Goal: Transaction & Acquisition: Purchase product/service

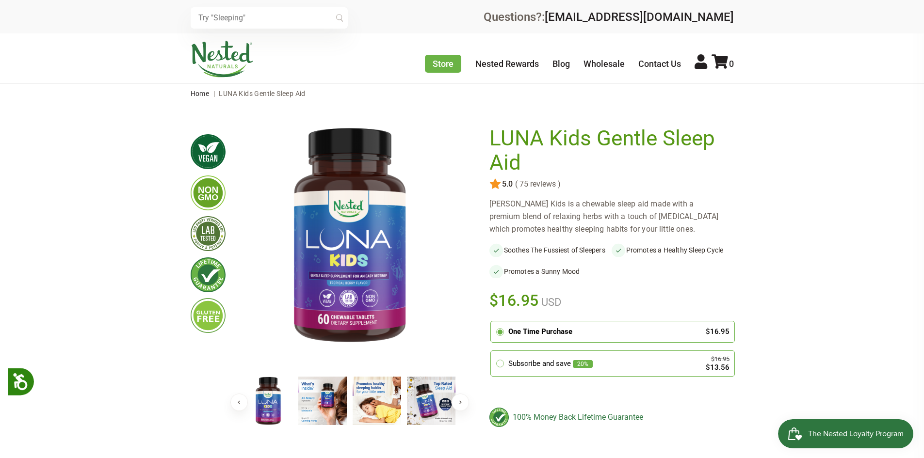
click at [359, 408] on img at bounding box center [377, 401] width 49 height 49
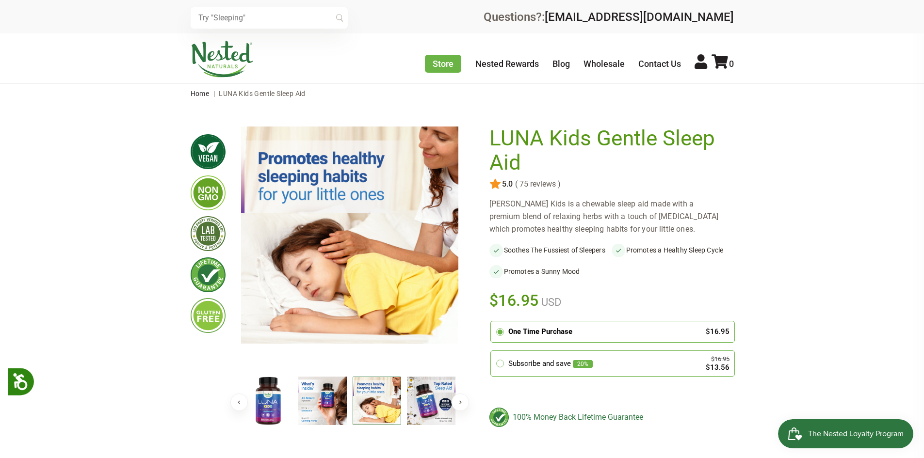
click at [326, 412] on img at bounding box center [322, 401] width 49 height 49
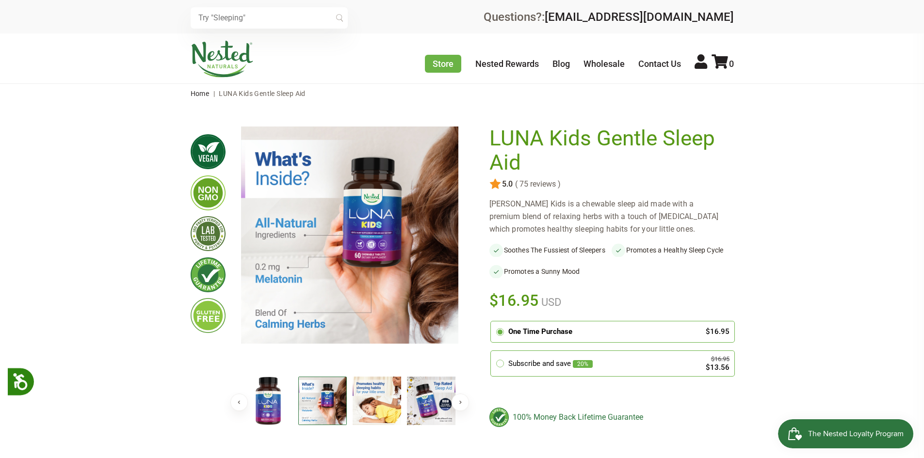
click at [448, 408] on img at bounding box center [431, 401] width 49 height 49
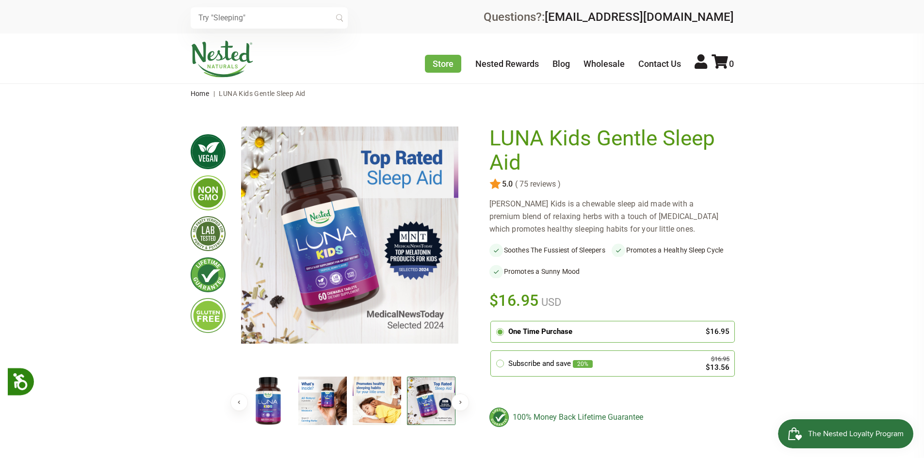
click at [448, 408] on img at bounding box center [431, 401] width 49 height 49
click at [461, 394] on button "Next" at bounding box center [460, 402] width 17 height 17
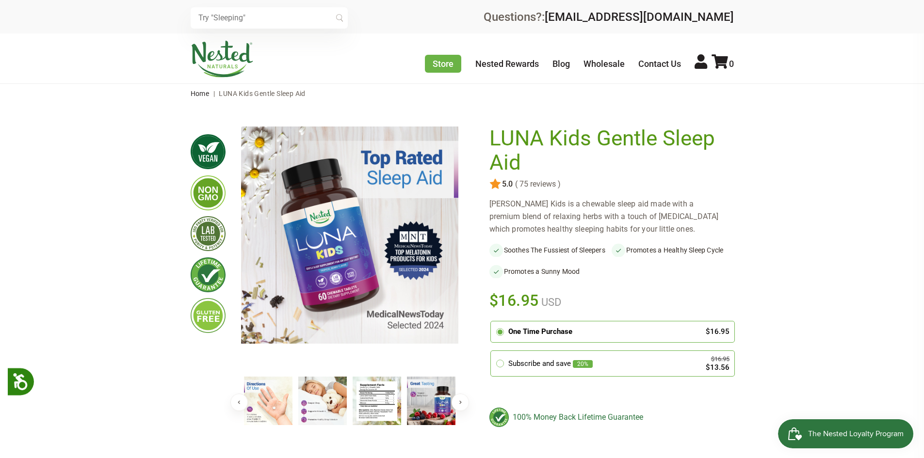
click at [301, 389] on img at bounding box center [322, 401] width 49 height 49
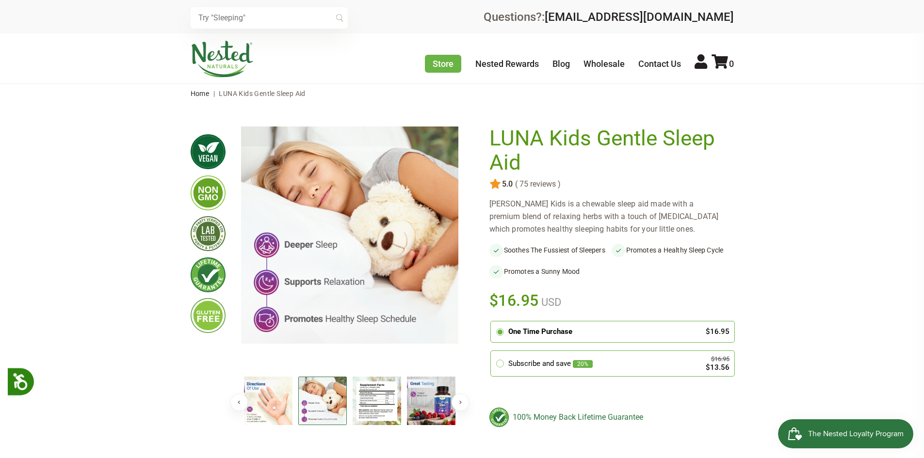
click at [284, 393] on img at bounding box center [268, 401] width 49 height 49
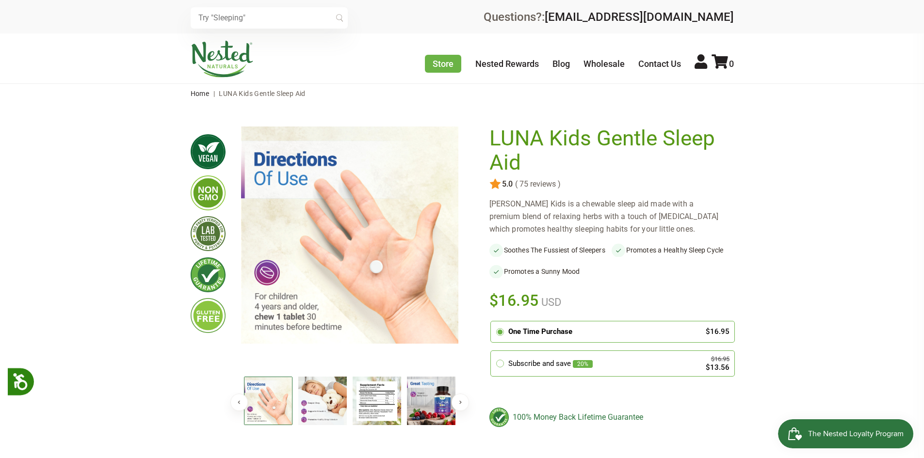
click at [336, 395] on img at bounding box center [322, 401] width 49 height 49
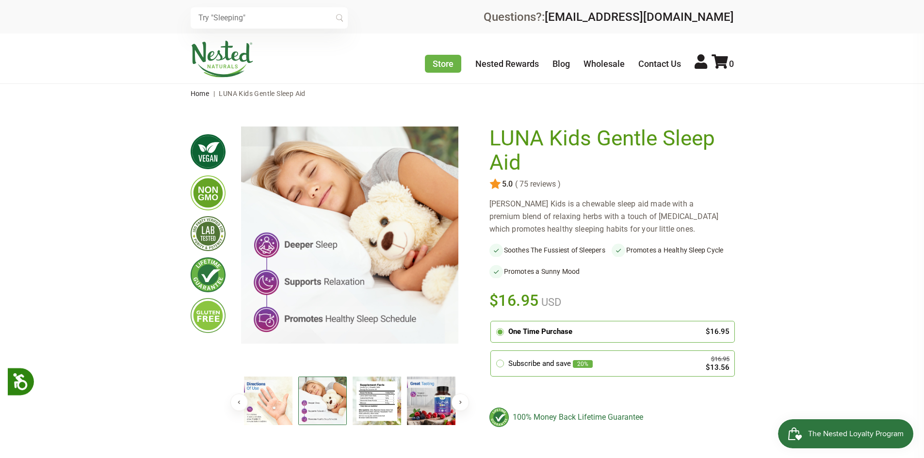
click at [368, 397] on img at bounding box center [377, 401] width 49 height 49
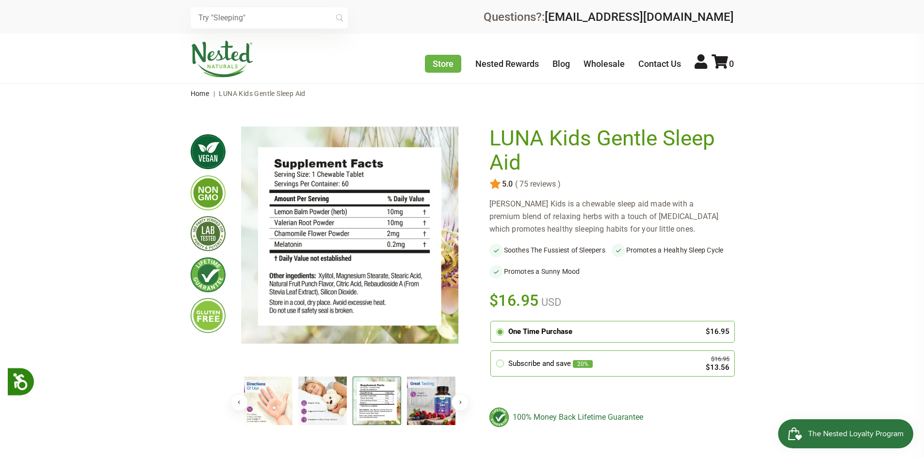
click at [411, 396] on img at bounding box center [431, 401] width 49 height 49
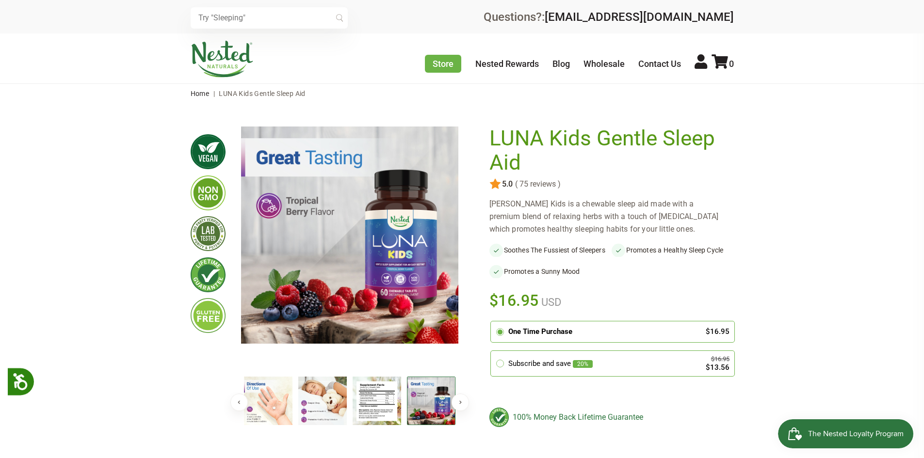
click at [459, 403] on button "Next" at bounding box center [460, 402] width 17 height 17
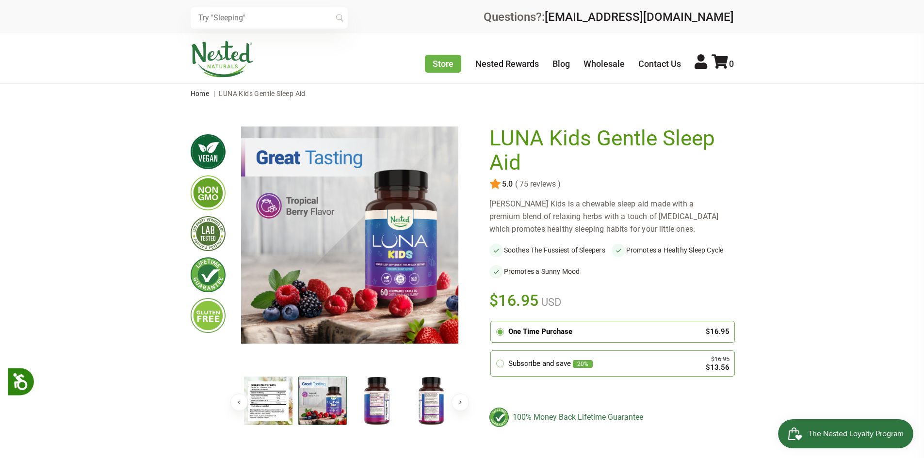
click at [430, 400] on img at bounding box center [431, 401] width 49 height 49
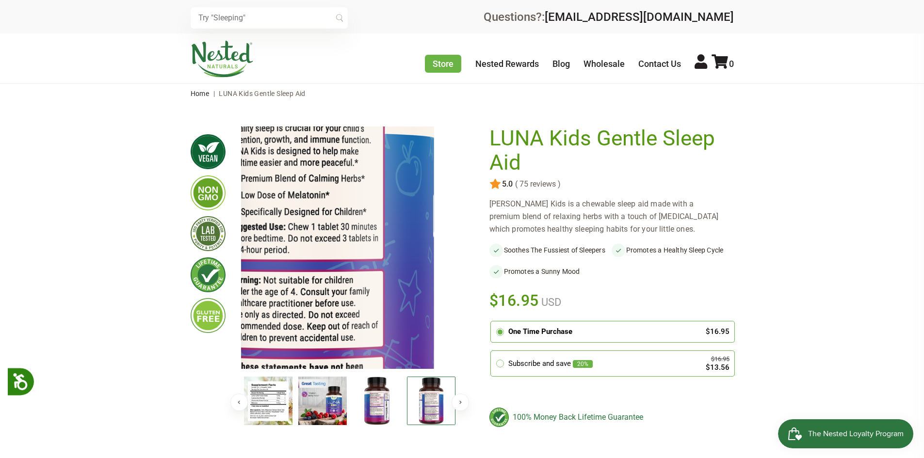
drag, startPoint x: 410, startPoint y: 368, endPoint x: 385, endPoint y: 283, distance: 88.1
click at [385, 283] on img at bounding box center [299, 207] width 524 height 524
